Goal: Task Accomplishment & Management: Manage account settings

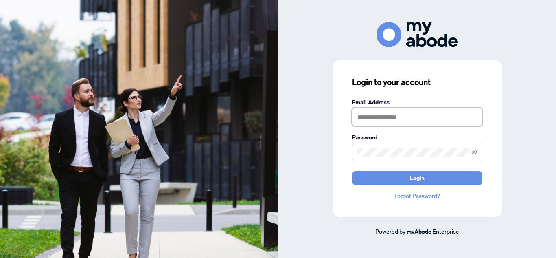
click at [356, 114] on input "text" at bounding box center [417, 116] width 130 height 19
type input "**********"
click at [352, 171] on button "Login" at bounding box center [417, 178] width 130 height 14
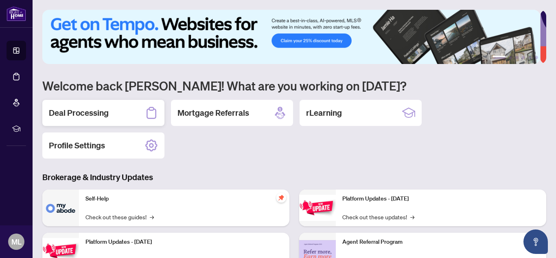
click at [79, 107] on h2 "Deal Processing" at bounding box center [79, 112] width 60 height 11
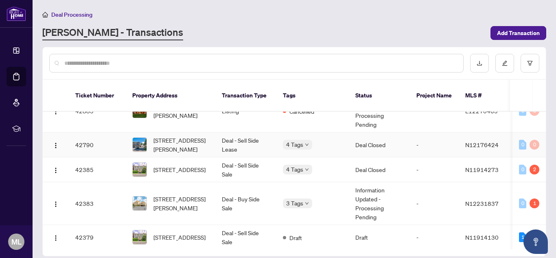
scroll to position [175, 0]
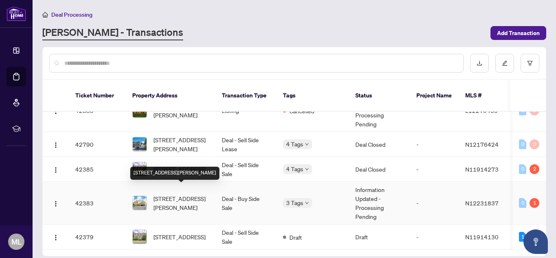
click at [186, 194] on span "[STREET_ADDRESS][PERSON_NAME]" at bounding box center [180, 203] width 55 height 18
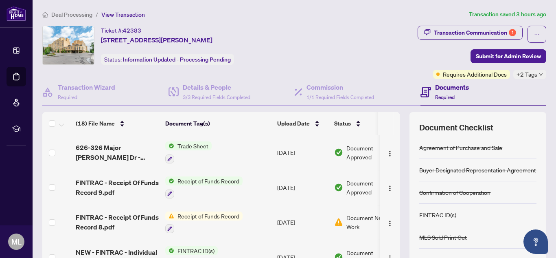
click at [363, 38] on div "Transaction Communication 1 Submit for Admin Review Requires Additional Docs +2…" at bounding box center [437, 52] width 219 height 53
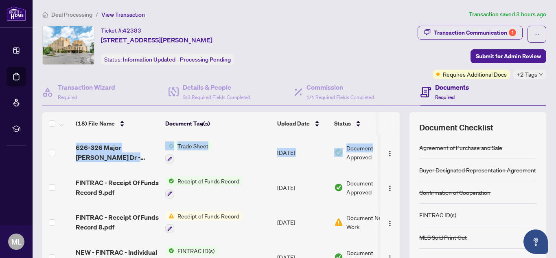
drag, startPoint x: 394, startPoint y: 152, endPoint x: 397, endPoint y: 113, distance: 39.2
click at [397, 113] on div "(18) File Name Document Tag(s) Upload Date Status (18) File Name Document Tag(s…" at bounding box center [294, 211] width 504 height 199
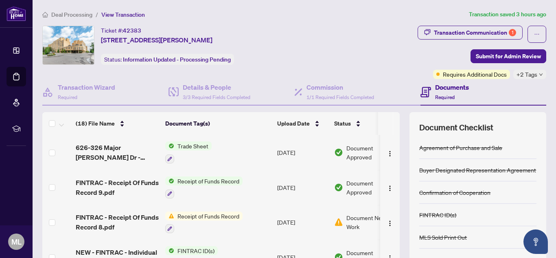
click at [395, 118] on div "(18) File Name Document Tag(s) Upload Date Status (18) File Name Document Tag(s…" at bounding box center [294, 211] width 504 height 199
click at [393, 121] on th at bounding box center [396, 123] width 7 height 23
